Goal: Information Seeking & Learning: Learn about a topic

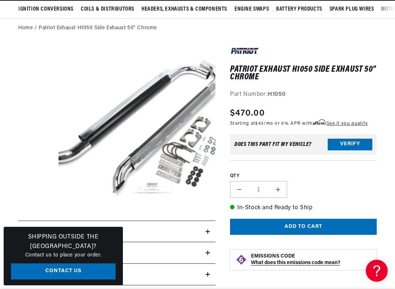
scroll to position [65, 0]
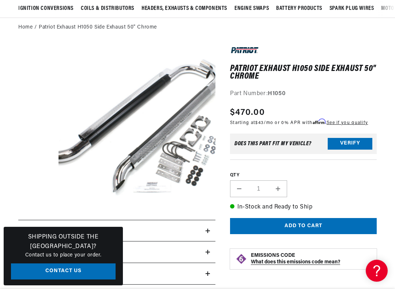
click at [43, 217] on button "Open media 1 in modal" at bounding box center [43, 217] width 0 height 0
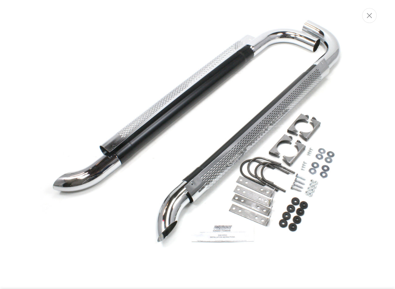
scroll to position [38, 0]
click at [371, 22] on button "Close" at bounding box center [369, 15] width 15 height 15
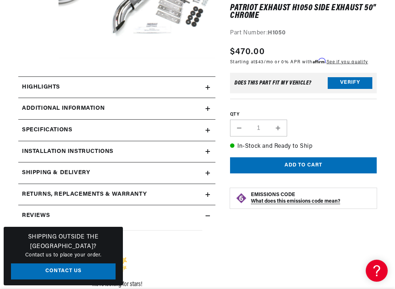
scroll to position [0, 0]
click at [198, 85] on div "Highlights" at bounding box center [111, 88] width 187 height 10
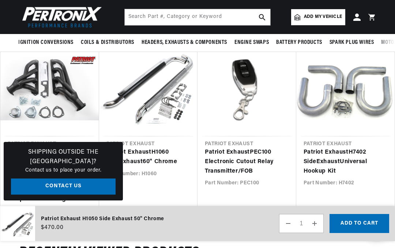
click at [342, 148] on link "Patriot Exhaust H7402 Side Exhaust Universal Hookup Kit" at bounding box center [341, 162] width 77 height 28
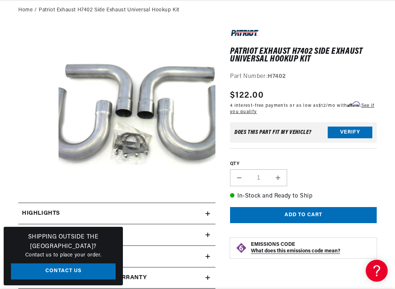
scroll to position [0, 221]
click at [43, 200] on button "Open media 1 in modal" at bounding box center [43, 200] width 0 height 0
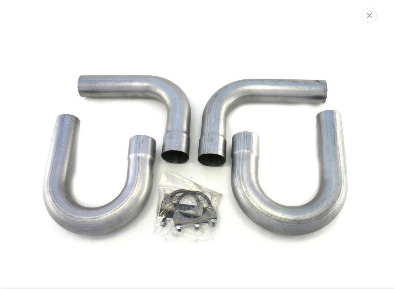
click at [378, 15] on div "Media gallery" at bounding box center [197, 144] width 395 height 289
click at [368, 21] on button "Close" at bounding box center [369, 15] width 15 height 15
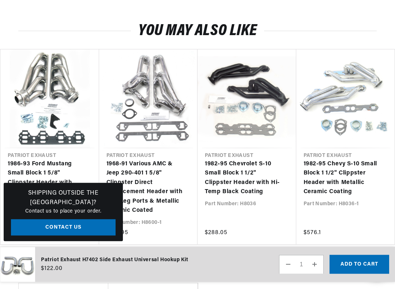
scroll to position [530, 0]
